Goal: Transaction & Acquisition: Book appointment/travel/reservation

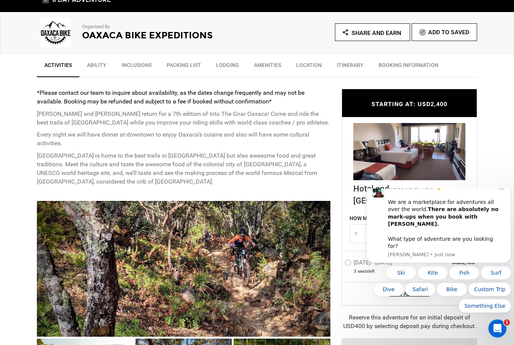
click at [503, 190] on icon "Dismiss notification" at bounding box center [501, 188] width 4 height 4
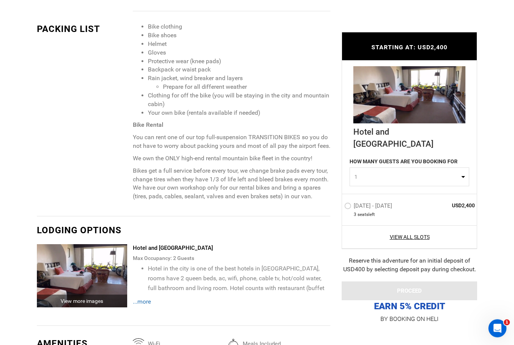
scroll to position [840, 0]
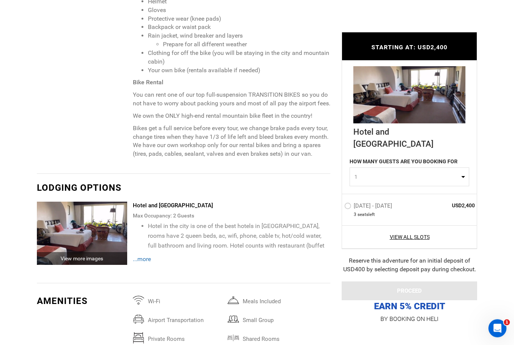
click at [148, 263] on span "...more" at bounding box center [142, 259] width 18 height 7
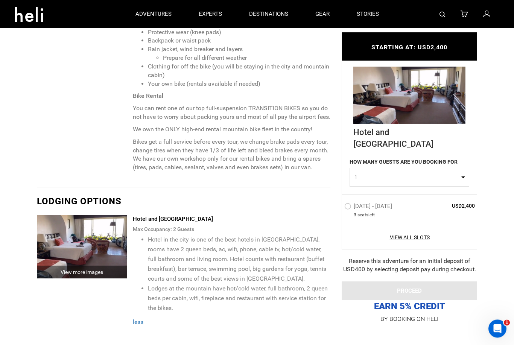
scroll to position [865, 0]
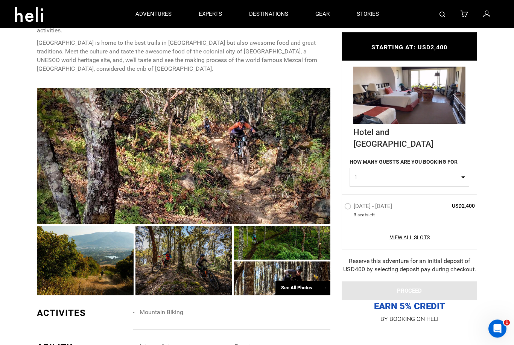
click at [233, 172] on div at bounding box center [184, 155] width 294 height 135
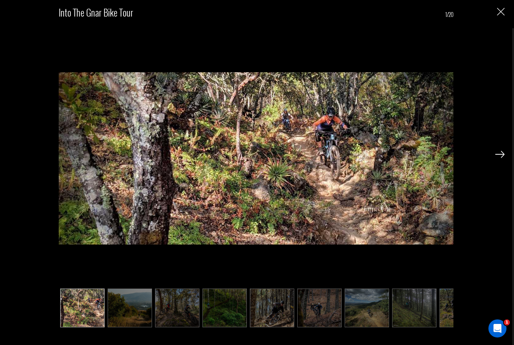
click at [501, 157] on img at bounding box center [499, 154] width 9 height 7
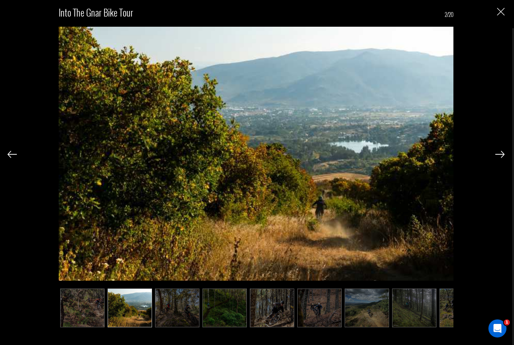
click at [502, 155] on img at bounding box center [499, 154] width 9 height 7
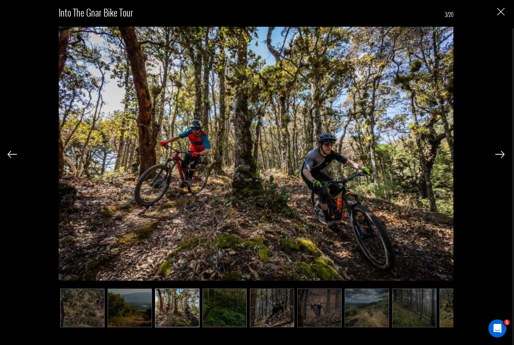
click at [501, 158] on img at bounding box center [499, 154] width 9 height 7
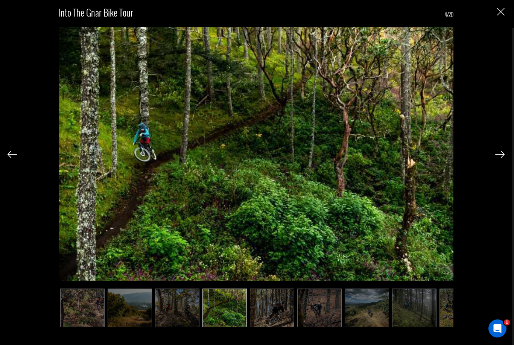
click at [499, 158] on img at bounding box center [499, 154] width 9 height 7
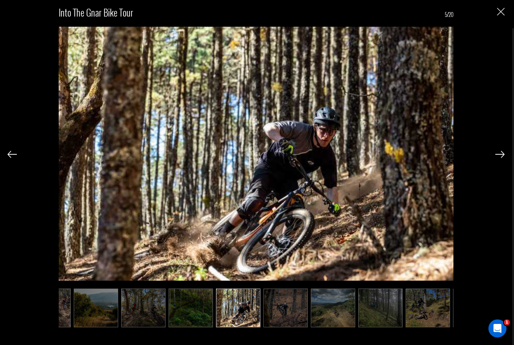
scroll to position [0, 38]
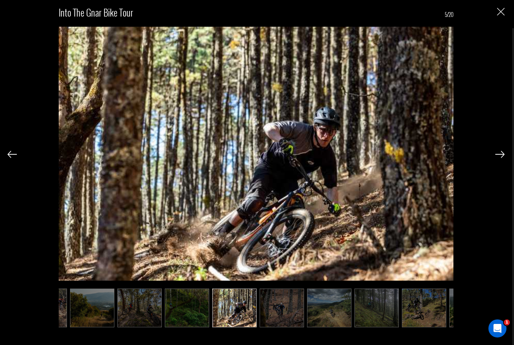
click at [498, 158] on img at bounding box center [499, 154] width 9 height 7
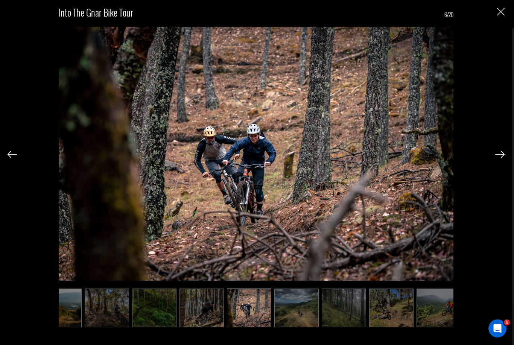
scroll to position [0, 75]
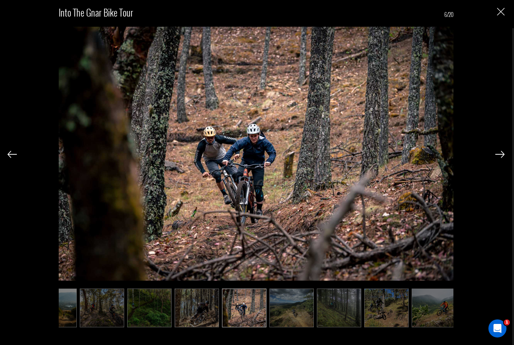
click at [499, 157] on img at bounding box center [499, 154] width 9 height 7
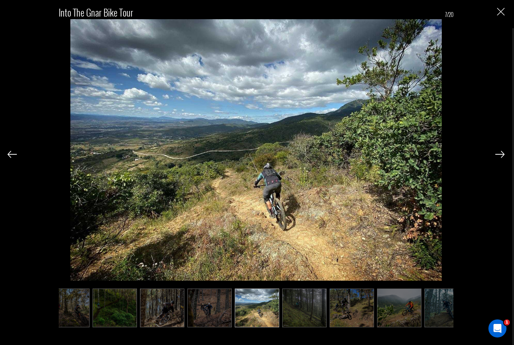
scroll to position [0, 113]
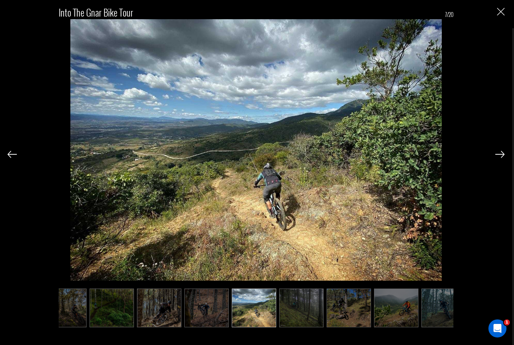
click at [501, 158] on img at bounding box center [499, 154] width 9 height 7
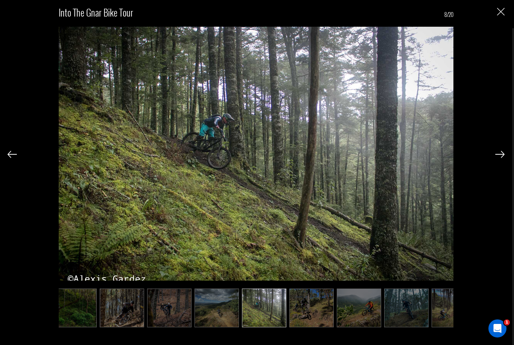
scroll to position [0, 151]
click at [503, 155] on img at bounding box center [499, 154] width 9 height 7
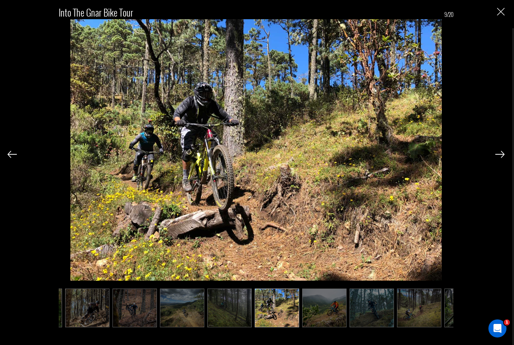
scroll to position [0, 188]
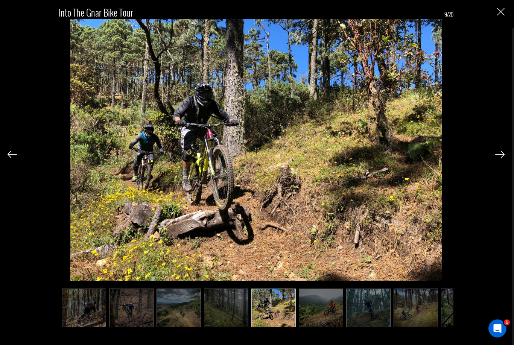
click at [499, 158] on img at bounding box center [499, 154] width 9 height 7
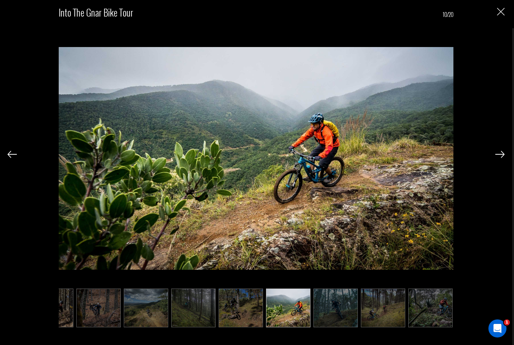
scroll to position [0, 226]
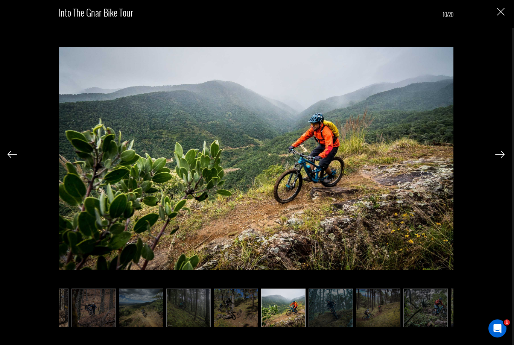
click at [502, 157] on img at bounding box center [499, 154] width 9 height 7
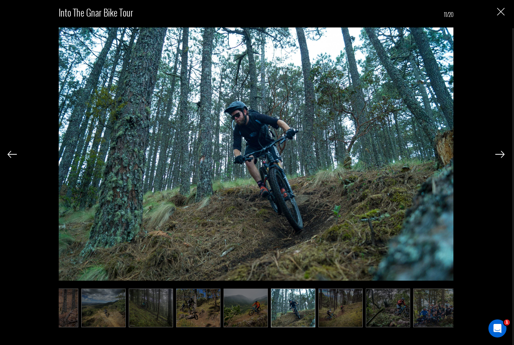
click at [503, 157] on img at bounding box center [499, 154] width 9 height 7
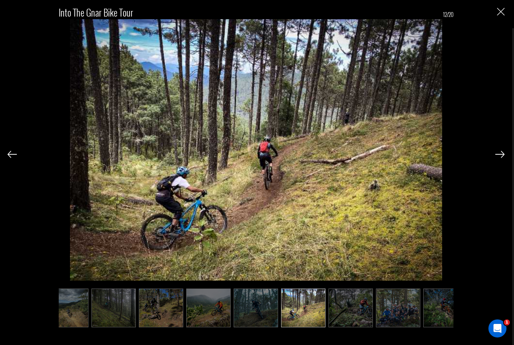
scroll to position [0, 301]
click at [499, 156] on img at bounding box center [499, 154] width 9 height 7
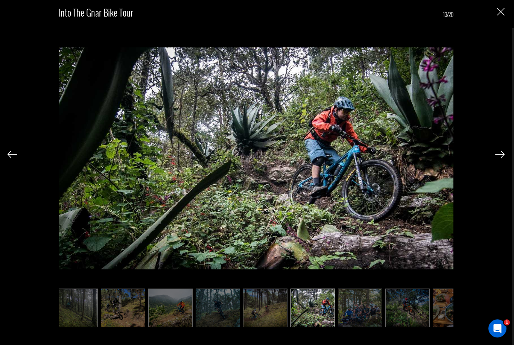
click at [503, 157] on img at bounding box center [499, 154] width 9 height 7
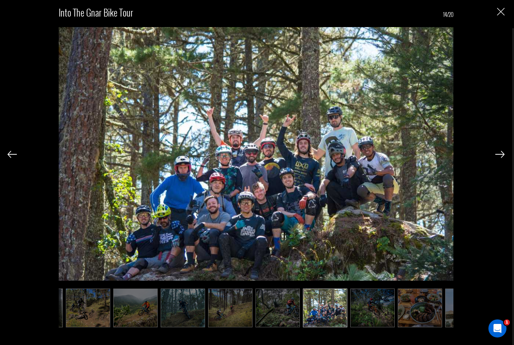
scroll to position [0, 376]
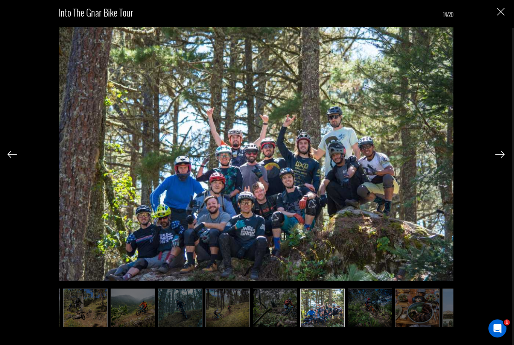
click at [504, 156] on img at bounding box center [499, 154] width 9 height 7
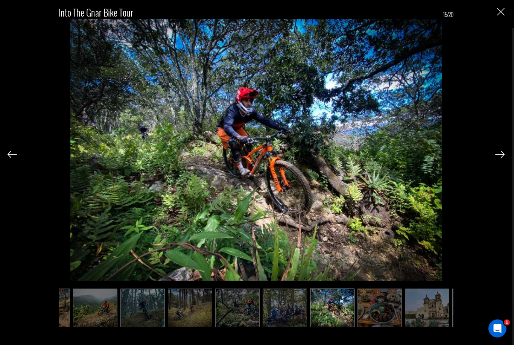
click at [504, 156] on img at bounding box center [499, 154] width 9 height 7
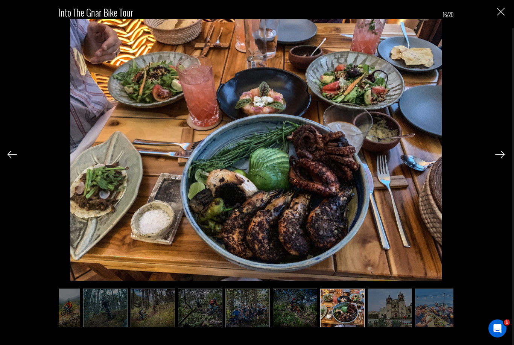
scroll to position [0, 452]
click at [496, 159] on div at bounding box center [499, 154] width 9 height 13
click at [503, 156] on img at bounding box center [499, 154] width 9 height 7
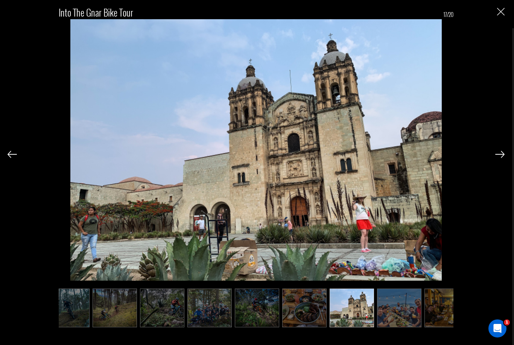
click at [502, 158] on img at bounding box center [499, 154] width 9 height 7
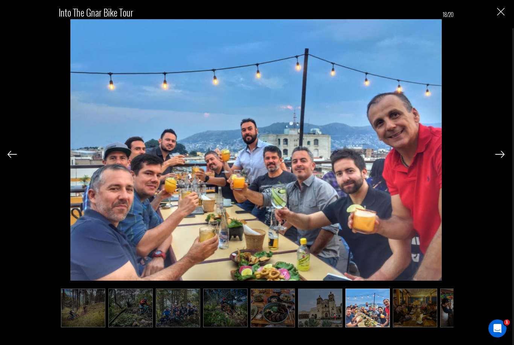
scroll to position [0, 527]
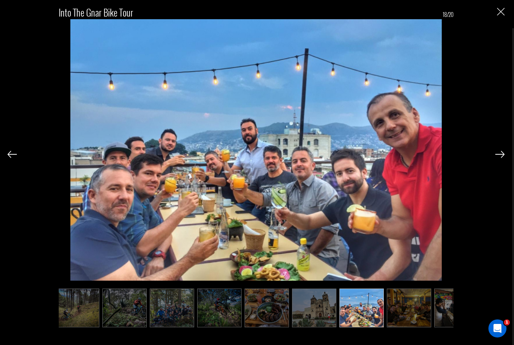
click at [504, 158] on img at bounding box center [499, 154] width 9 height 7
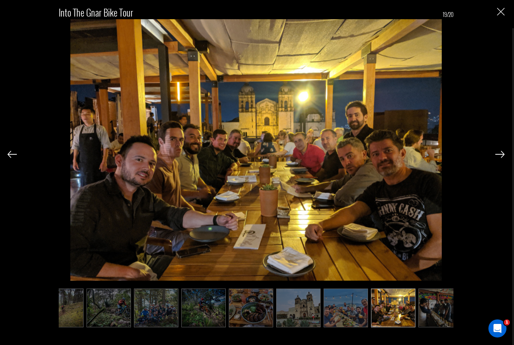
scroll to position [0, 554]
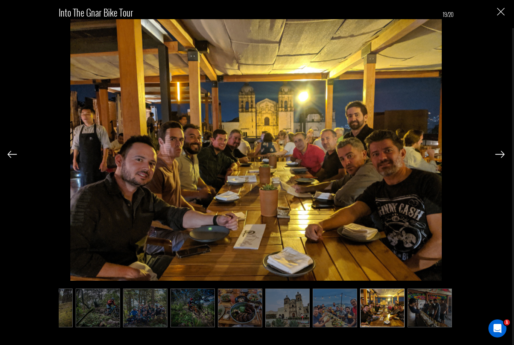
click at [501, 158] on img at bounding box center [499, 154] width 9 height 7
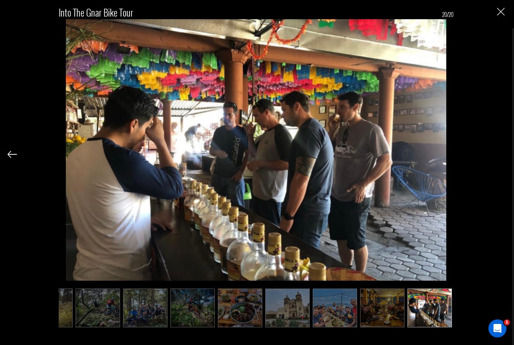
click at [504, 159] on div "Into the Gnar Bike Tour 20/20" at bounding box center [256, 164] width 497 height 328
click at [504, 11] on img "Close" at bounding box center [501, 12] width 8 height 8
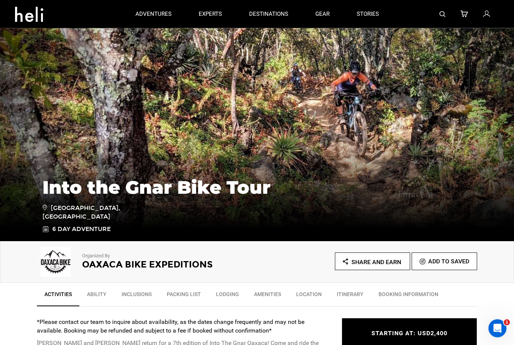
scroll to position [0, 0]
